Goal: Obtain resource: Download file/media

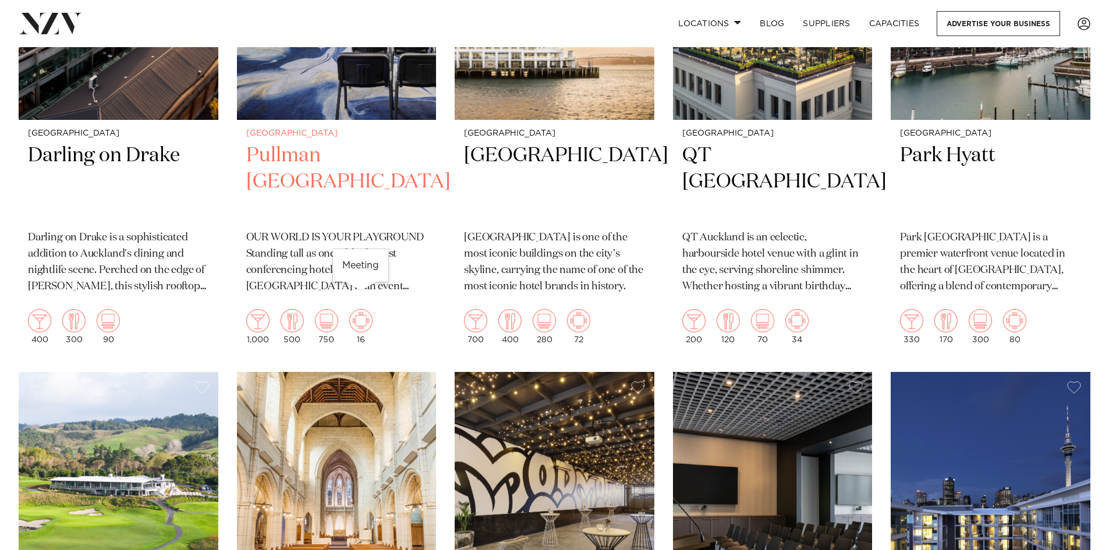
scroll to position [1688, 0]
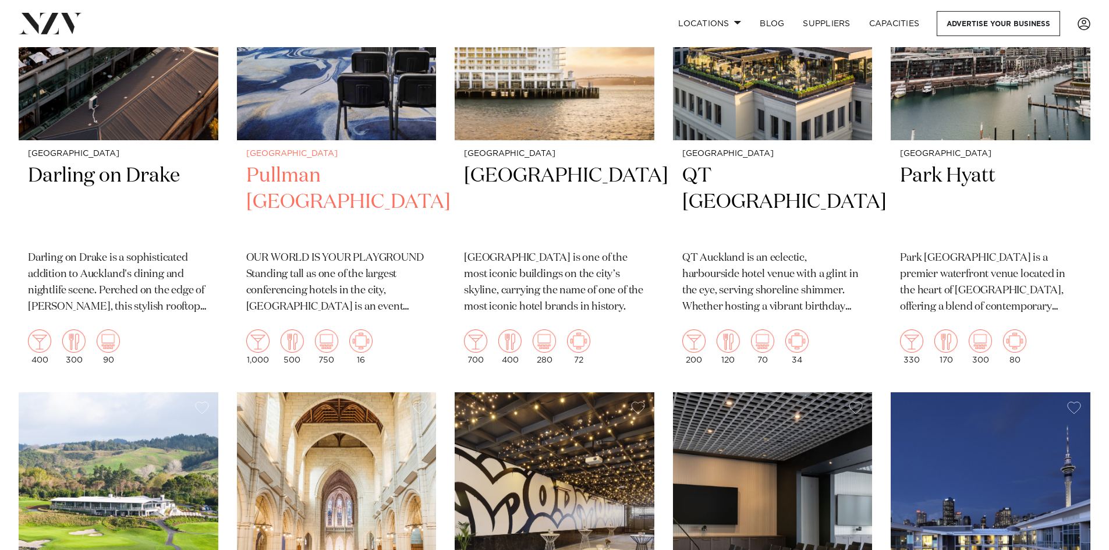
click at [352, 163] on h2 "Pullman [GEOGRAPHIC_DATA]" at bounding box center [336, 202] width 181 height 79
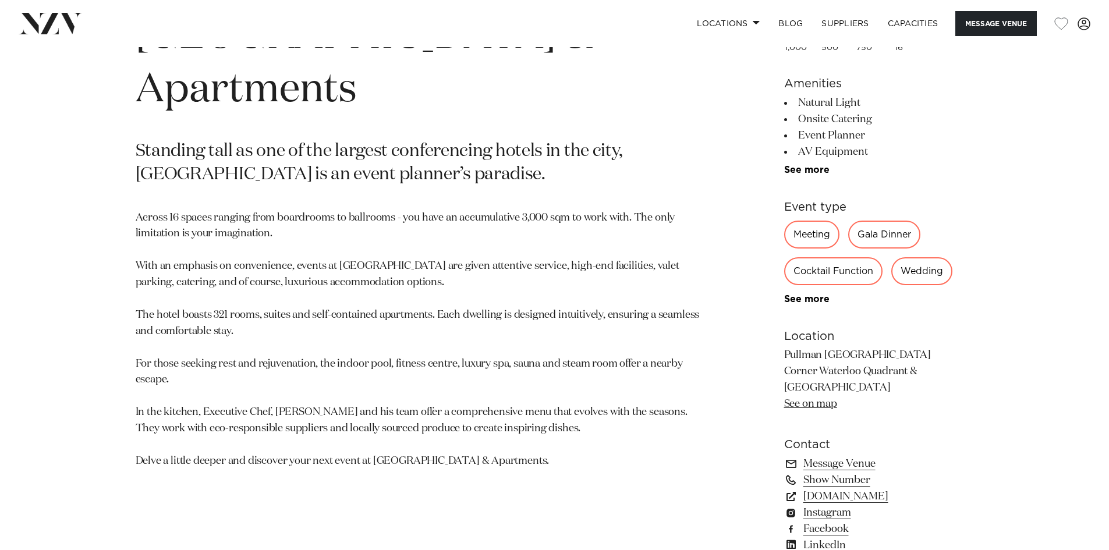
scroll to position [699, 0]
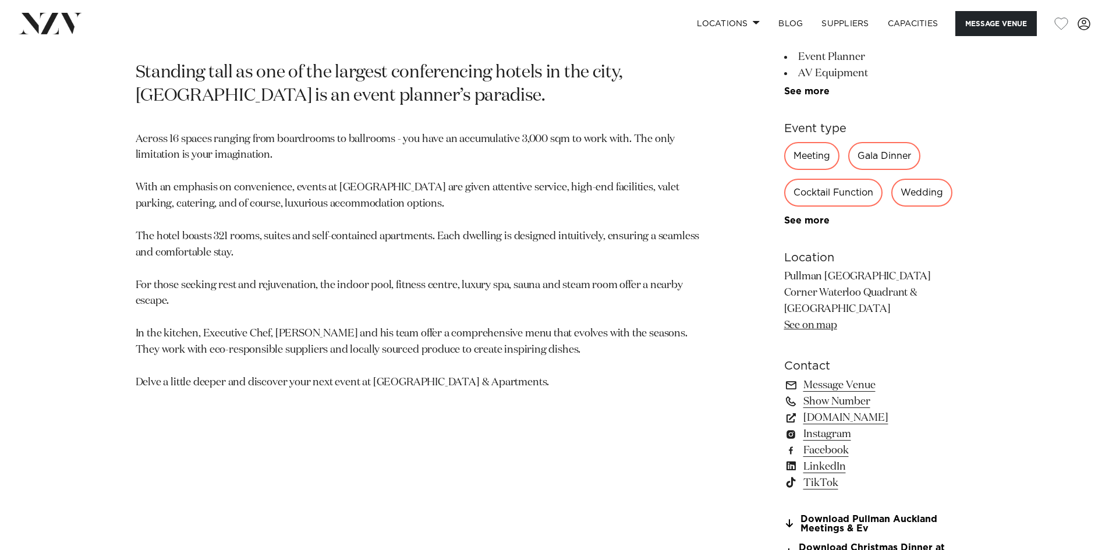
click at [798, 162] on div "Meeting" at bounding box center [811, 156] width 55 height 28
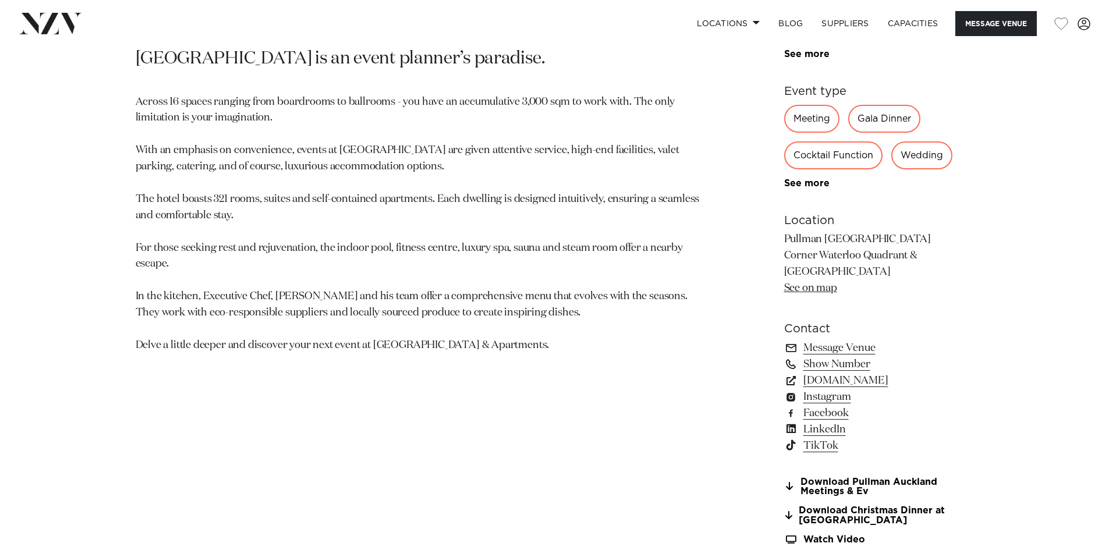
scroll to position [757, 0]
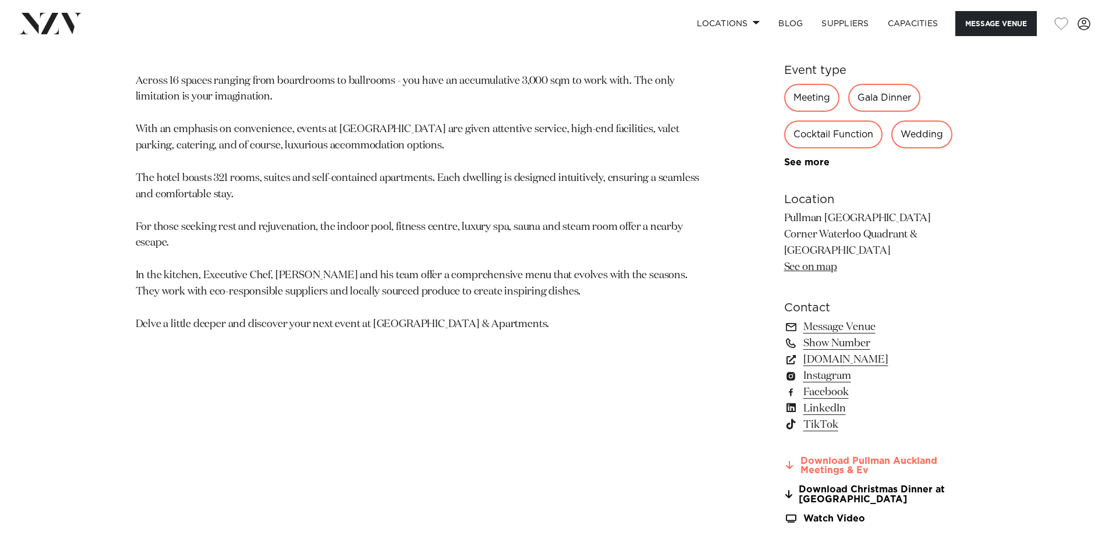
click at [835, 472] on link "Download Pullman Auckland Meetings & Ev" at bounding box center [879, 466] width 190 height 20
